Goal: Task Accomplishment & Management: Manage account settings

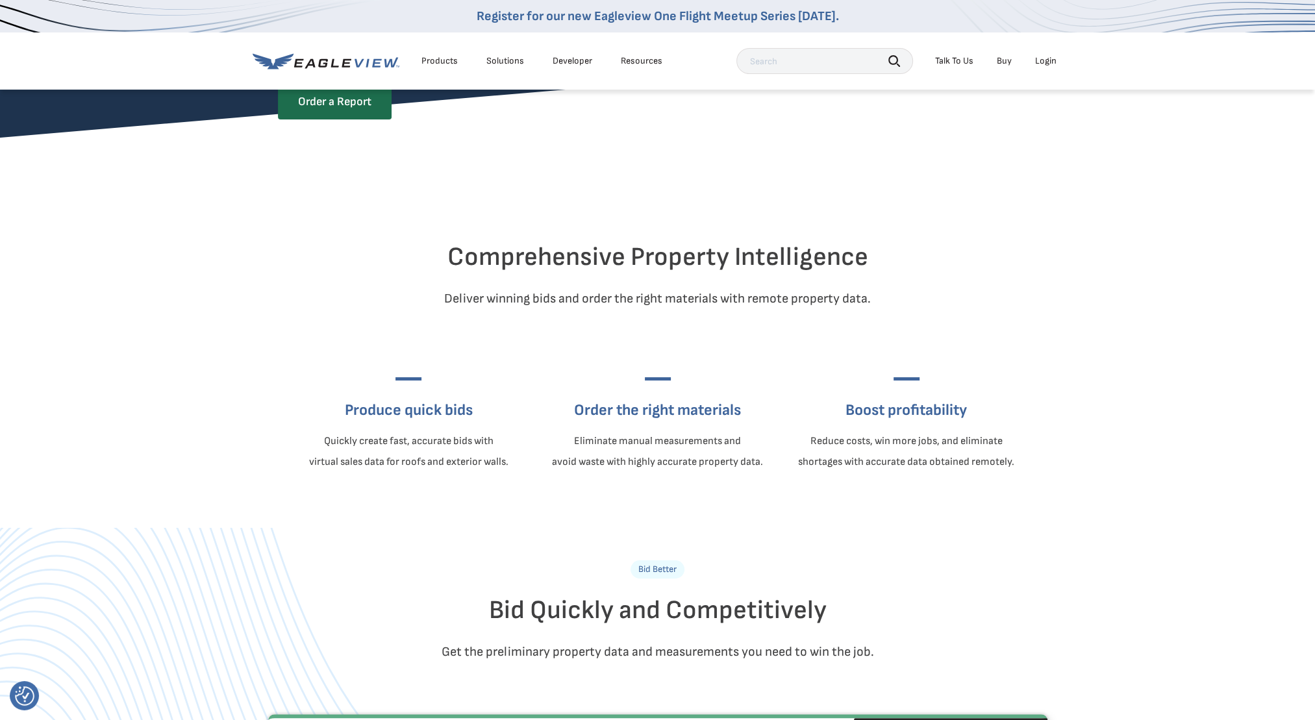
scroll to position [260, 0]
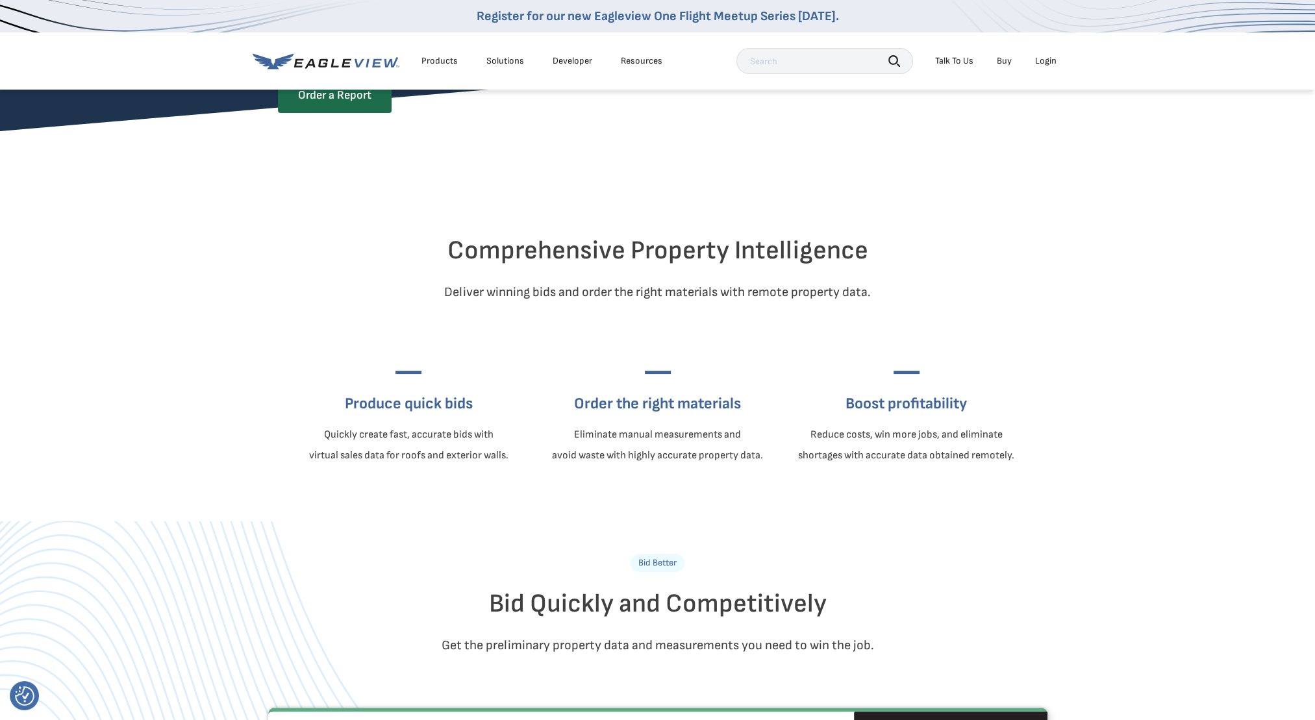
click at [1054, 60] on div "Login" at bounding box center [1045, 61] width 21 height 12
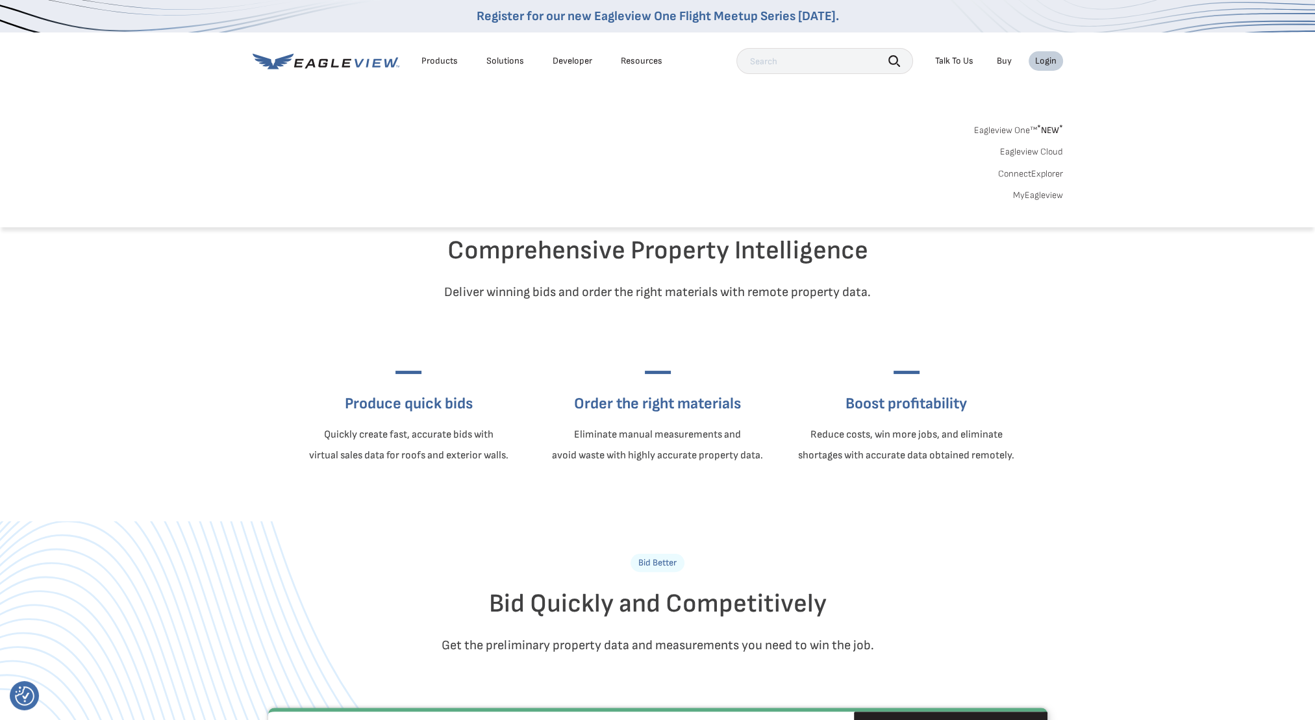
click at [1039, 65] on div "Login" at bounding box center [1045, 61] width 21 height 12
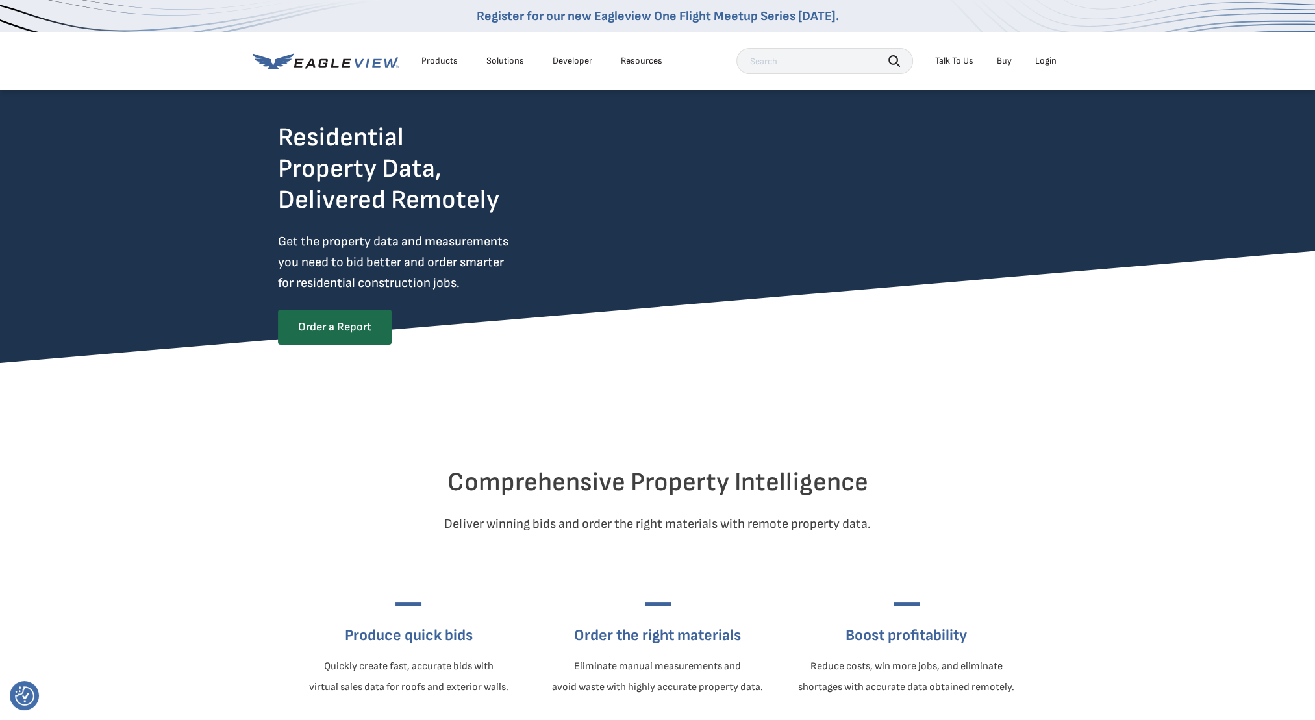
scroll to position [0, 0]
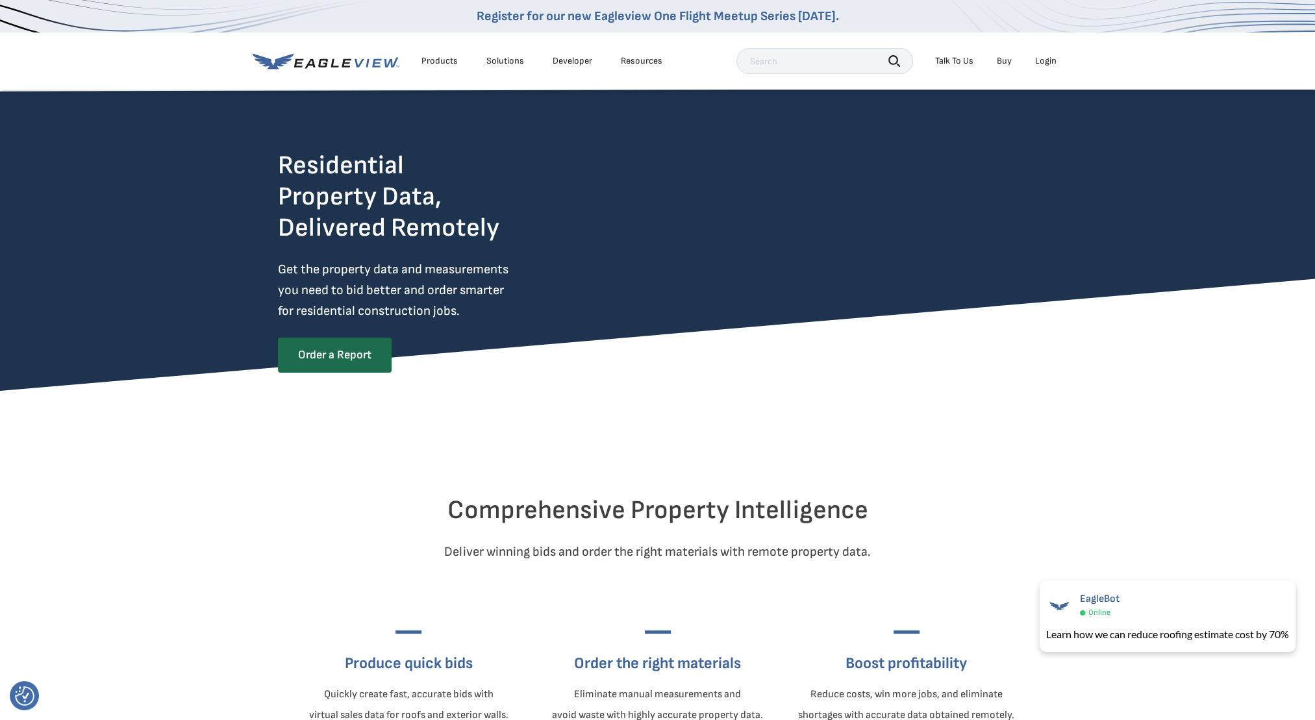
click at [1042, 62] on div "Login" at bounding box center [1045, 61] width 21 height 12
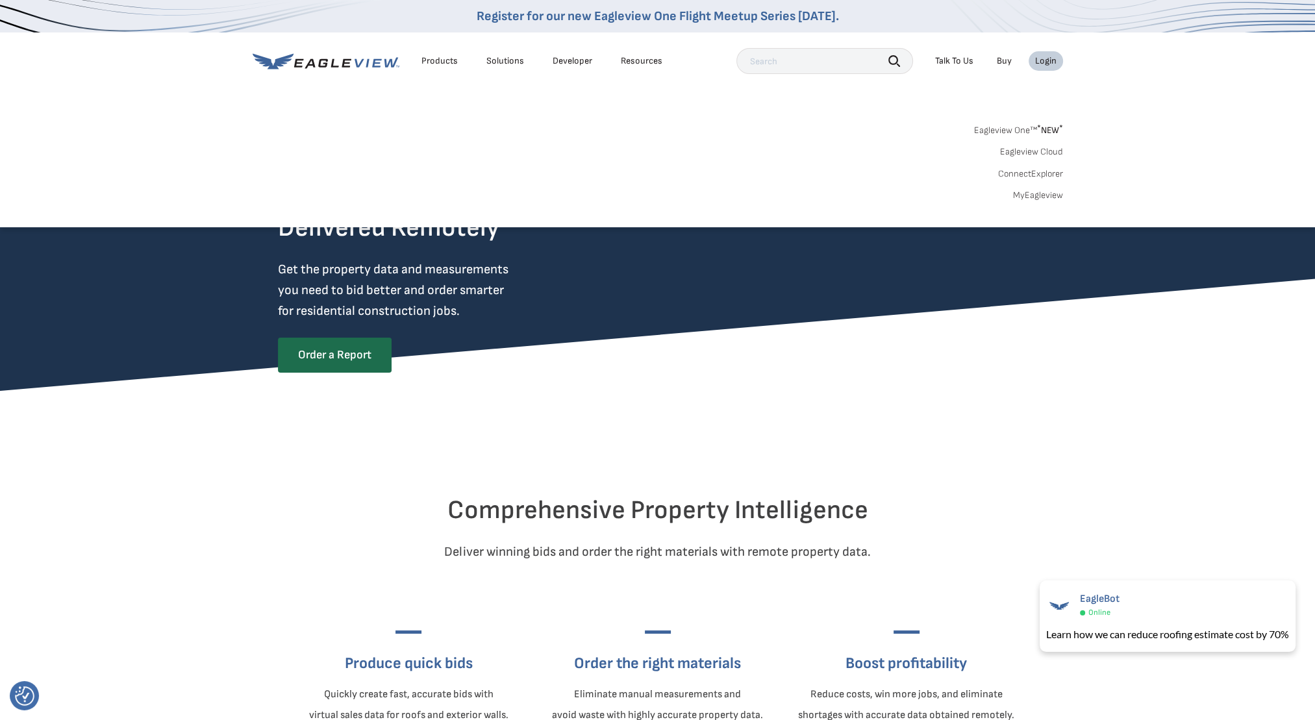
click at [1053, 194] on link "MyEagleview" at bounding box center [1038, 196] width 50 height 12
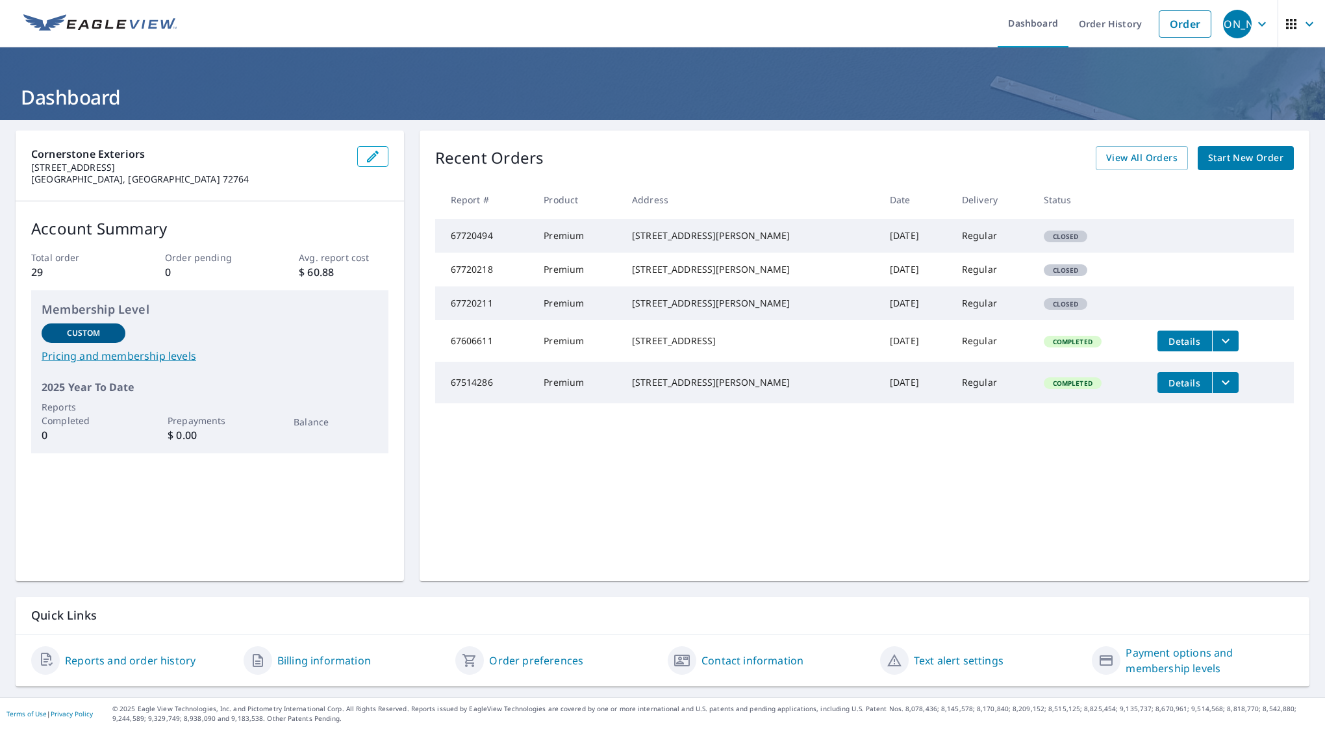
click at [1257, 29] on icon "button" at bounding box center [1262, 24] width 16 height 16
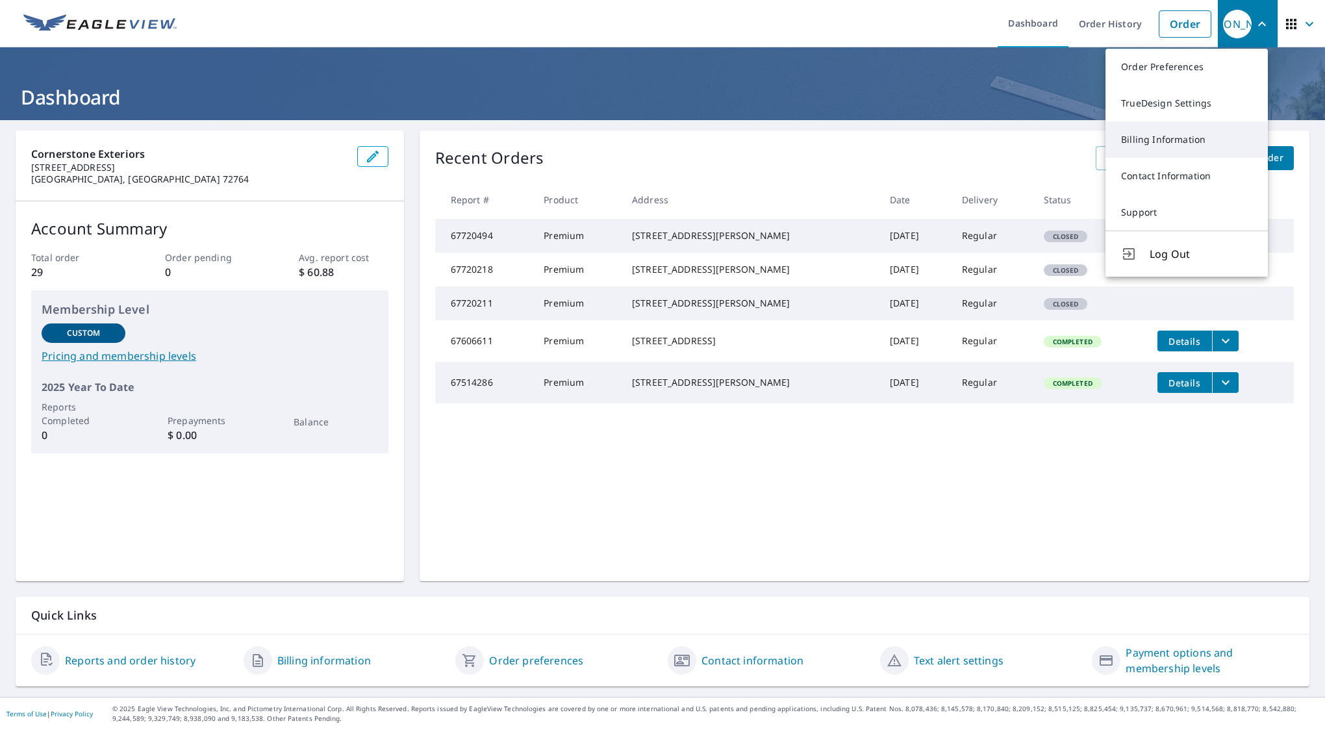
click at [1169, 136] on link "Billing Information" at bounding box center [1186, 139] width 162 height 36
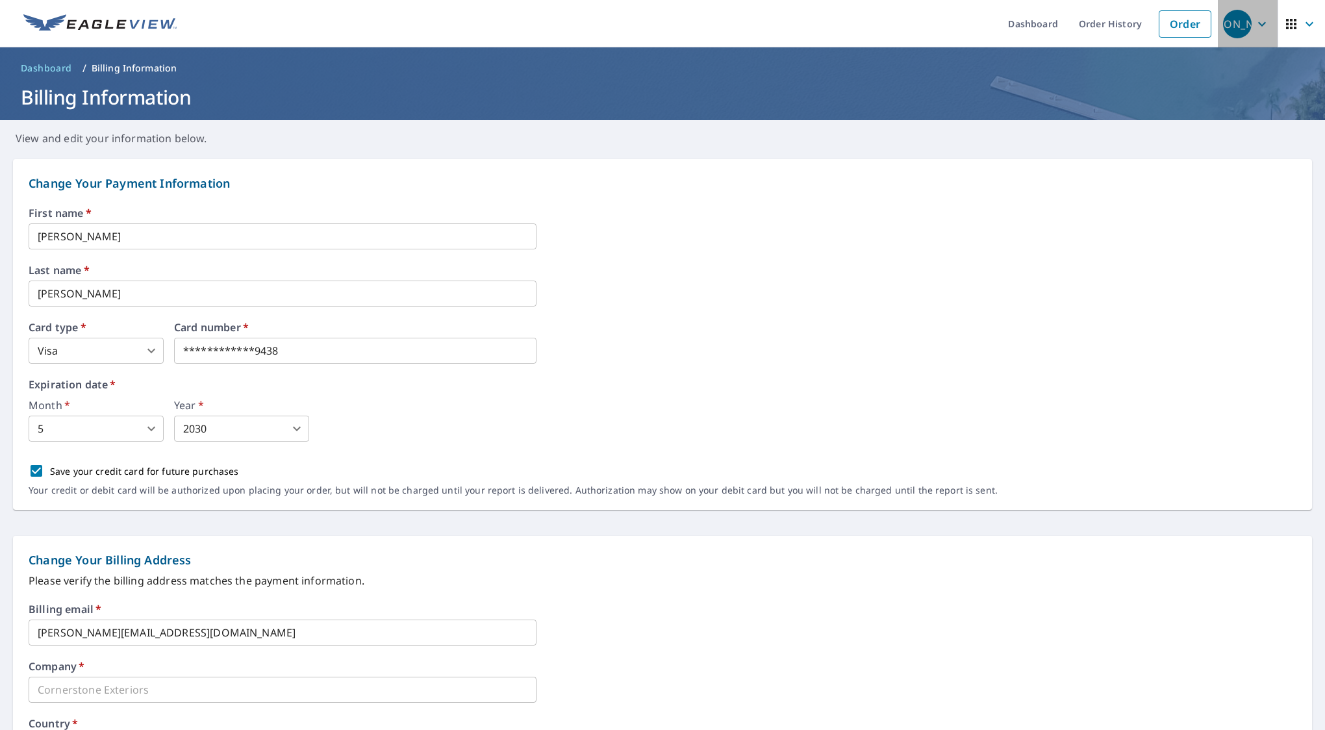
click at [1254, 24] on icon "button" at bounding box center [1262, 24] width 16 height 16
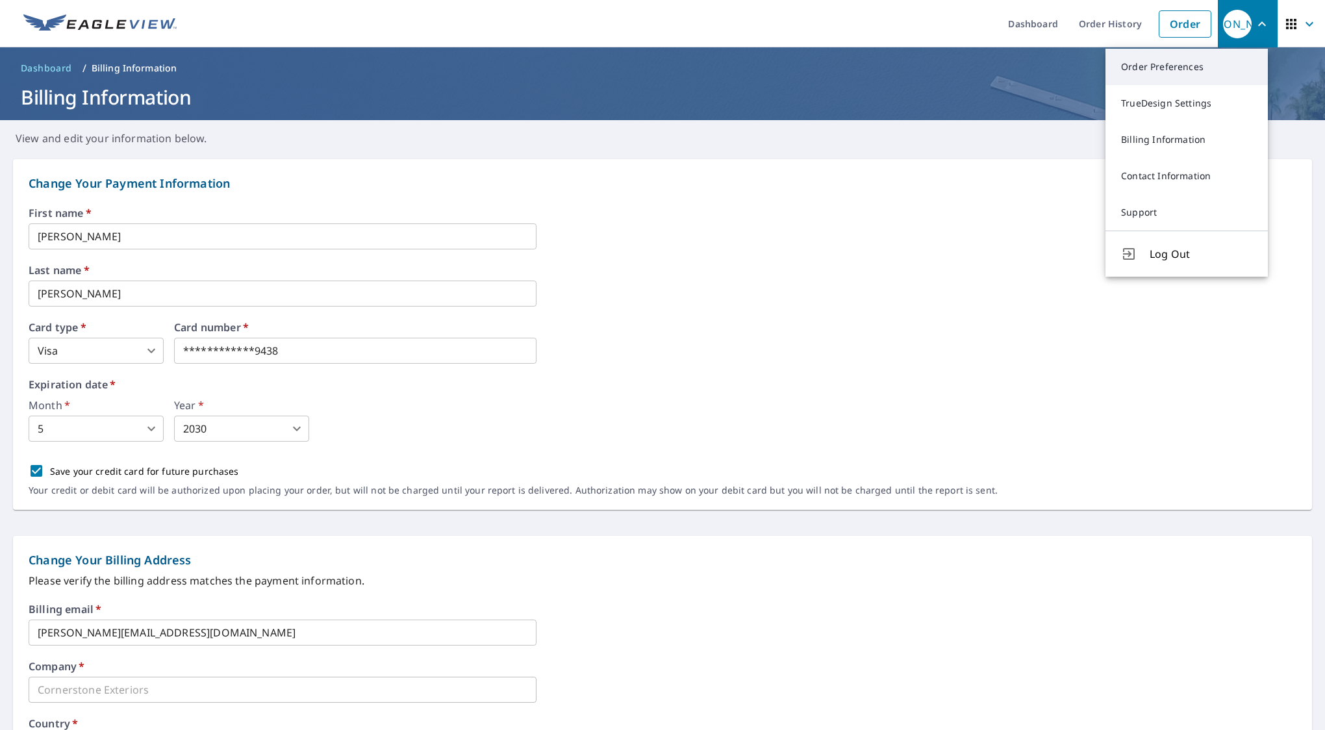
click at [1181, 72] on link "Order Preferences" at bounding box center [1186, 67] width 162 height 36
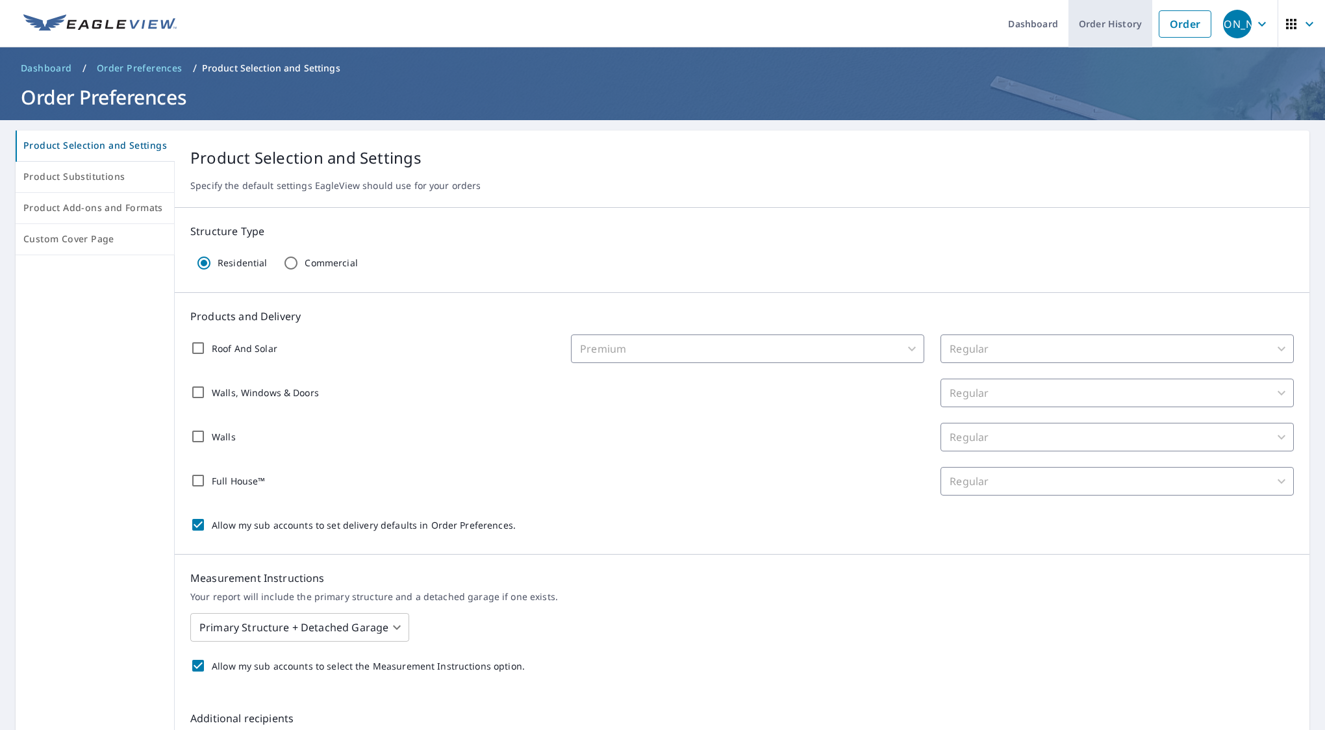
click at [1114, 22] on link "Order History" at bounding box center [1110, 23] width 84 height 47
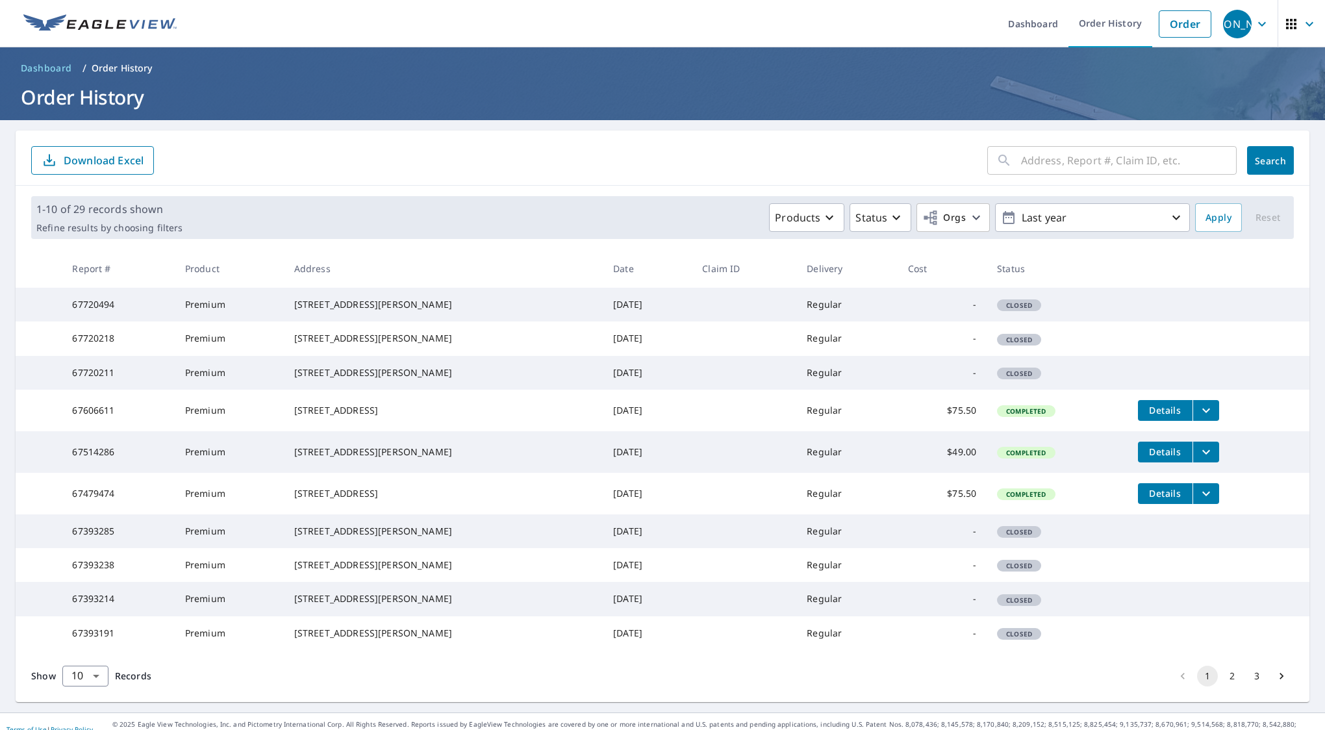
click at [1254, 27] on icon "button" at bounding box center [1262, 24] width 16 height 16
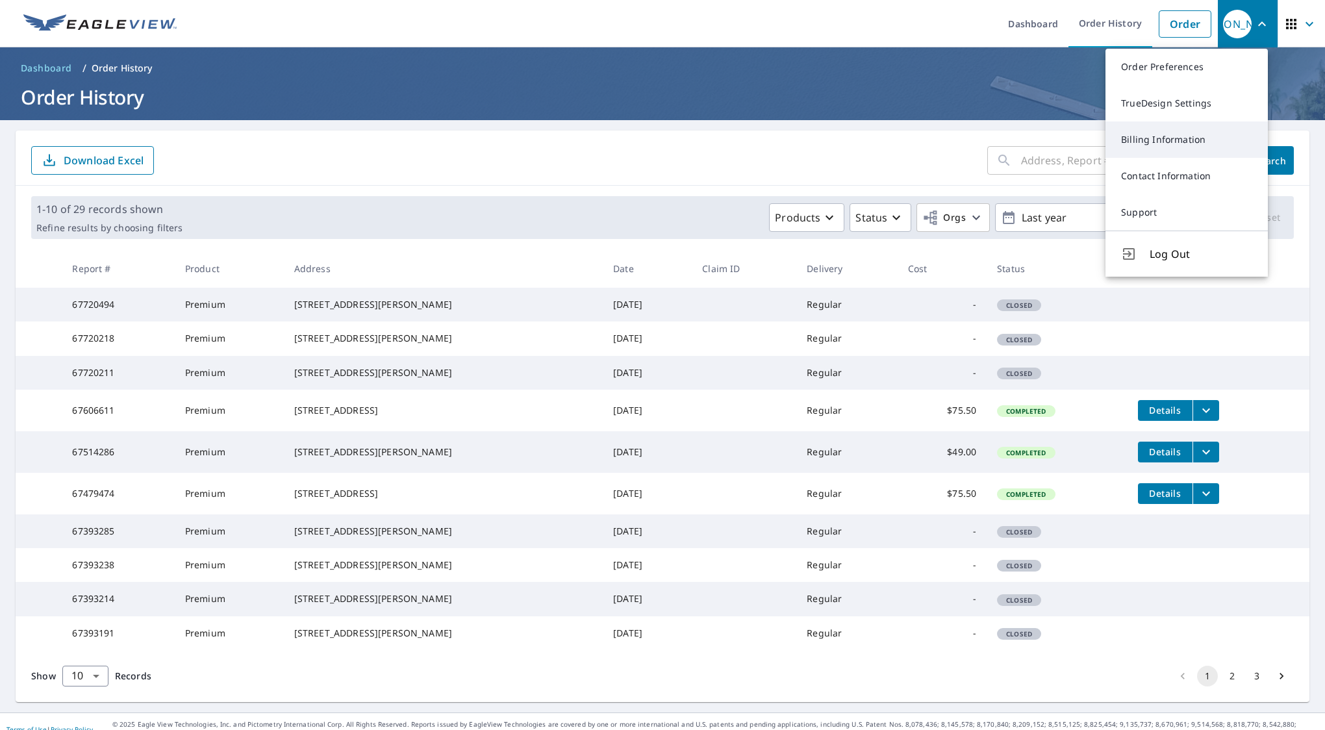
click at [1184, 136] on link "Billing Information" at bounding box center [1186, 139] width 162 height 36
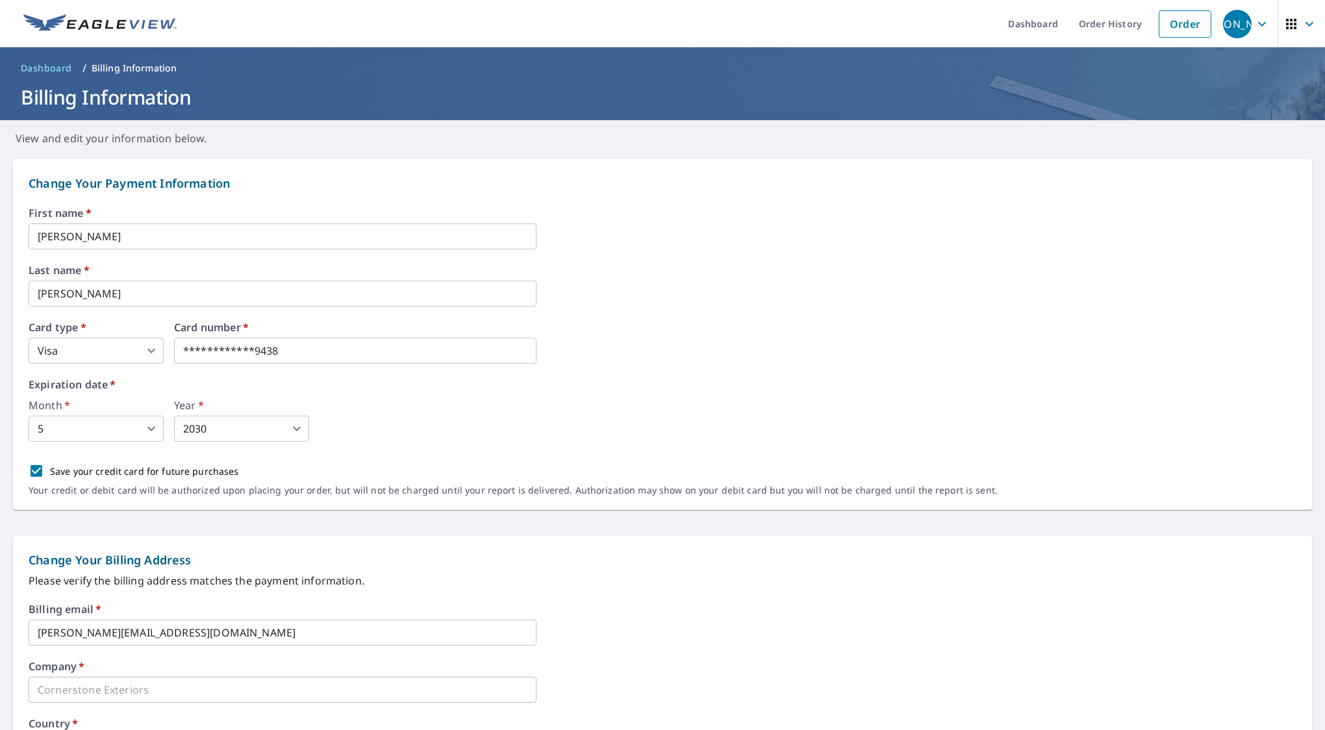
click at [1254, 27] on icon "button" at bounding box center [1262, 24] width 16 height 16
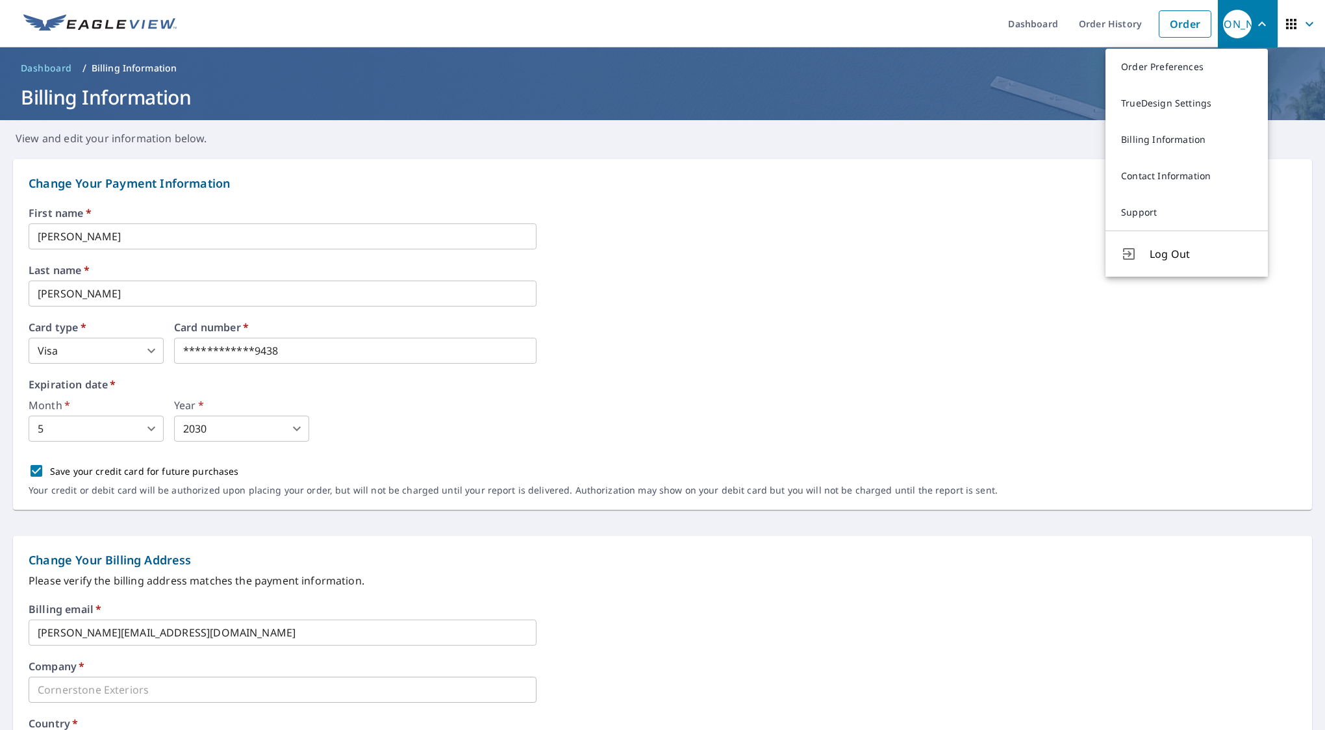
click at [1301, 24] on icon "button" at bounding box center [1309, 24] width 16 height 16
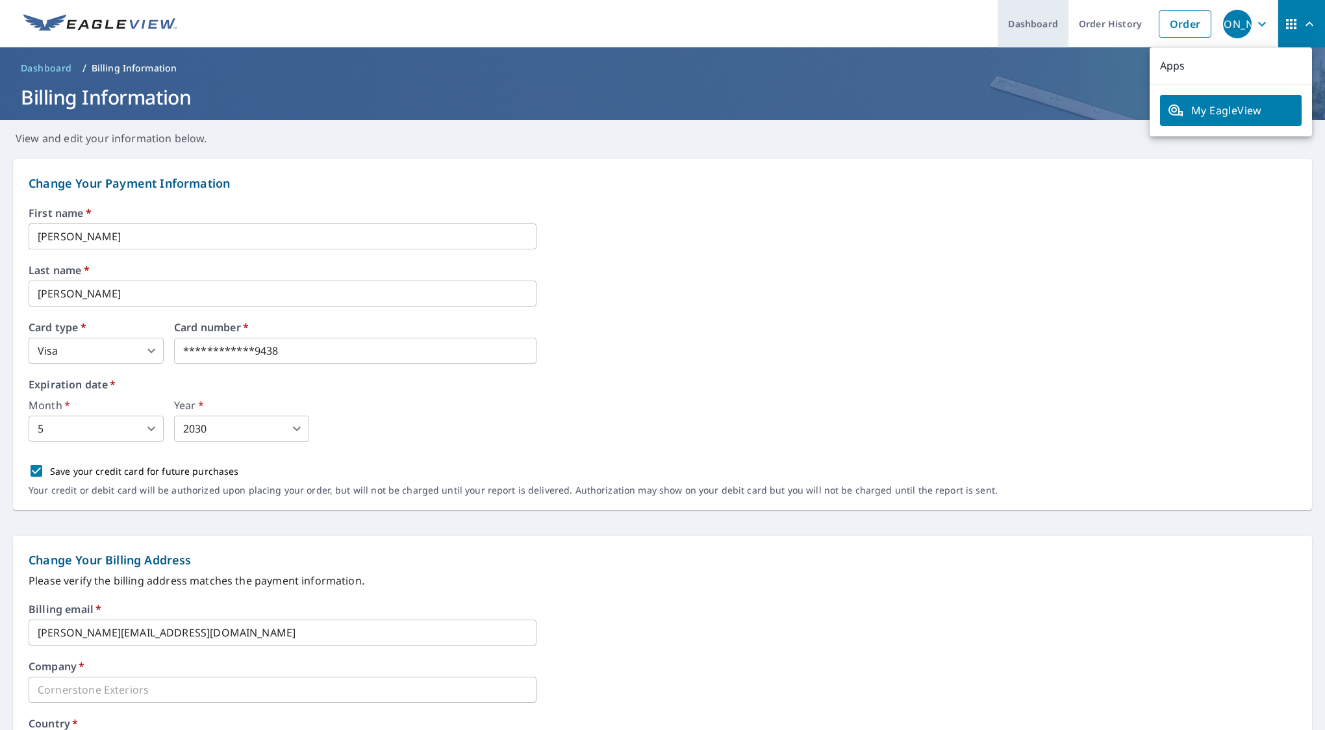
click at [1008, 32] on link "Dashboard" at bounding box center [1032, 23] width 71 height 47
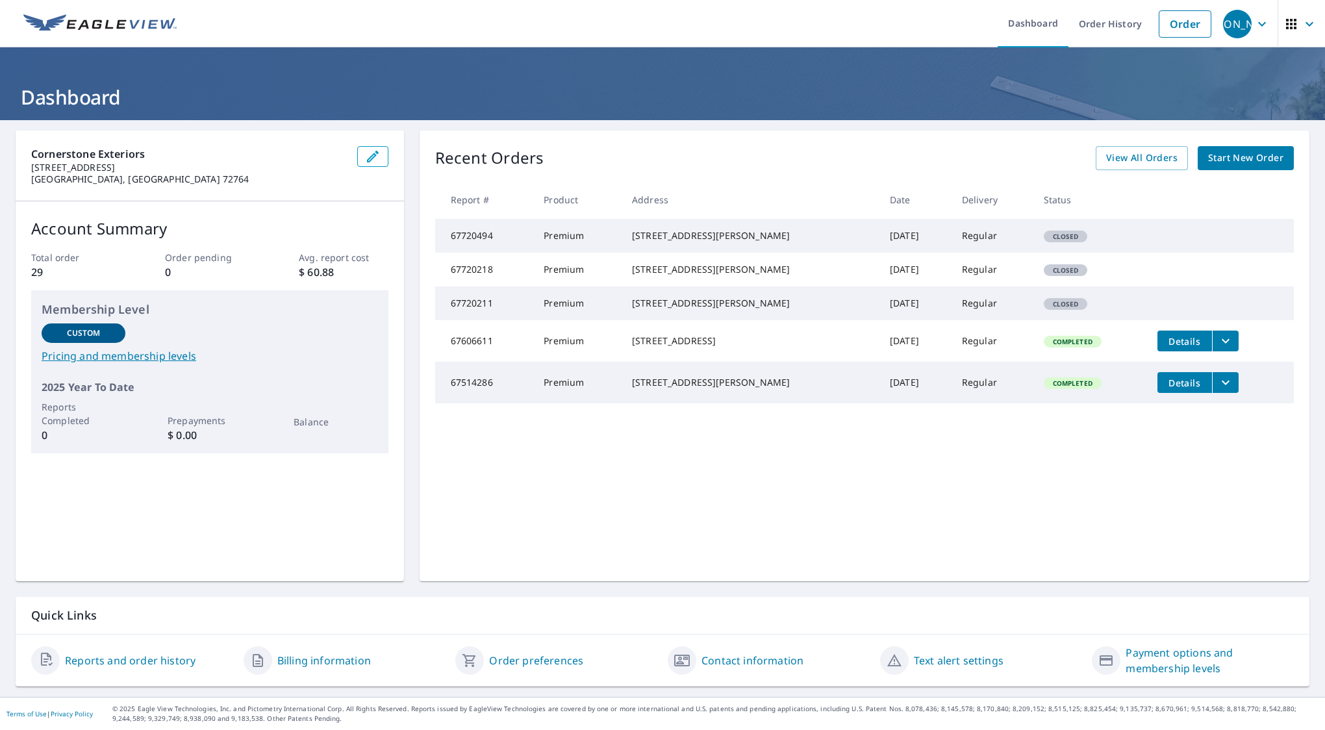
click at [154, 356] on link "Pricing and membership levels" at bounding box center [210, 356] width 336 height 16
click at [1193, 665] on link "Payment options and membership levels" at bounding box center [1209, 660] width 168 height 31
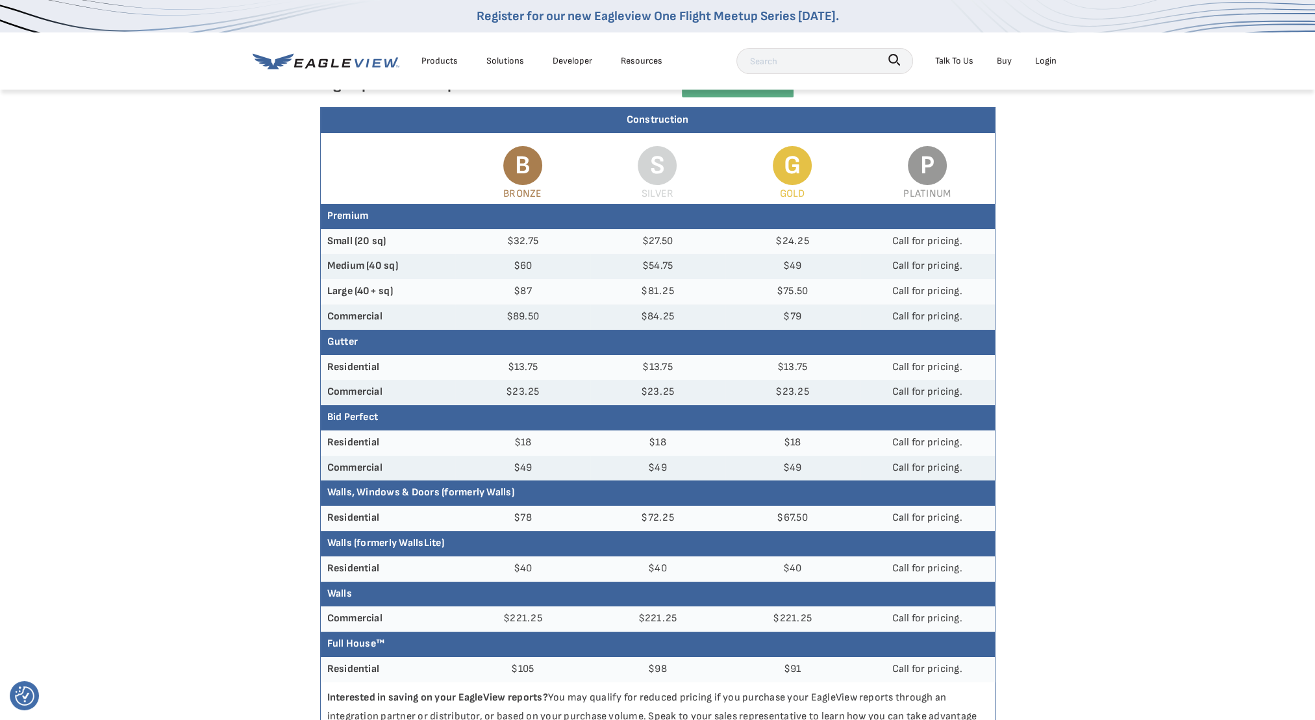
scroll to position [65, 0]
